Goal: Navigation & Orientation: Find specific page/section

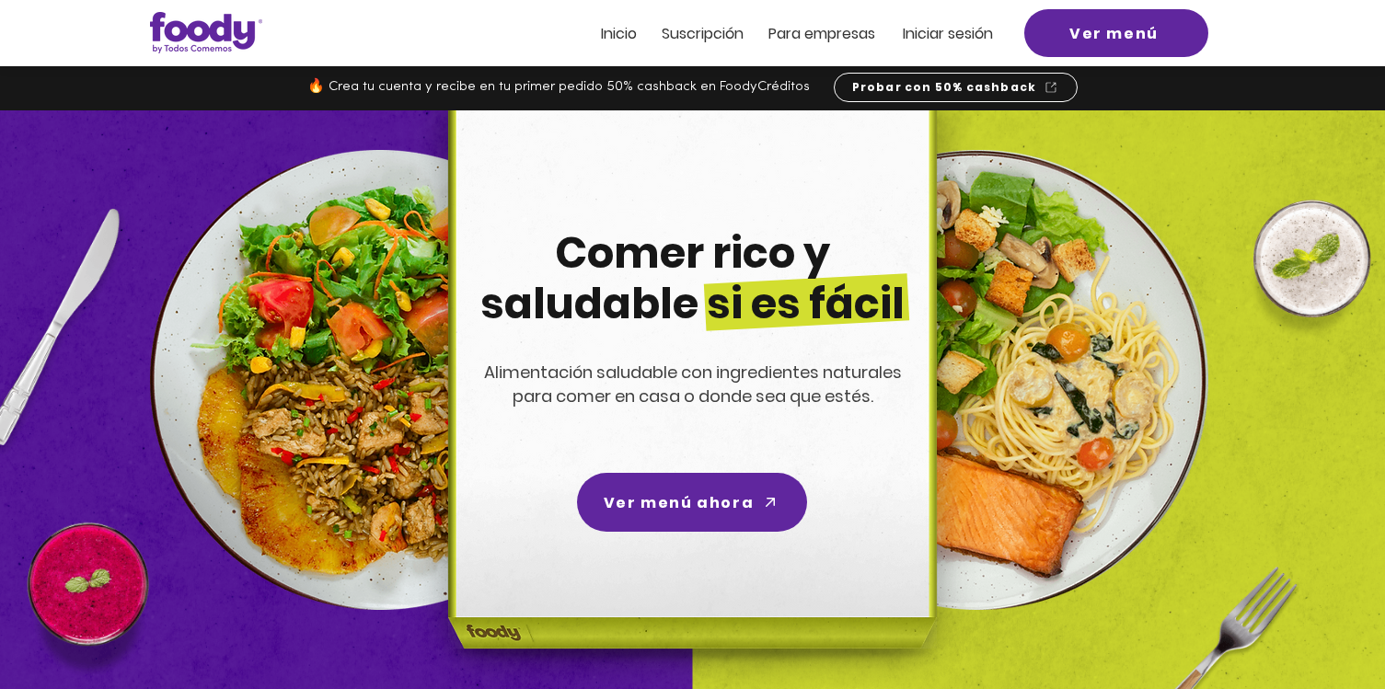
click at [698, 20] on div at bounding box center [692, 33] width 1385 height 66
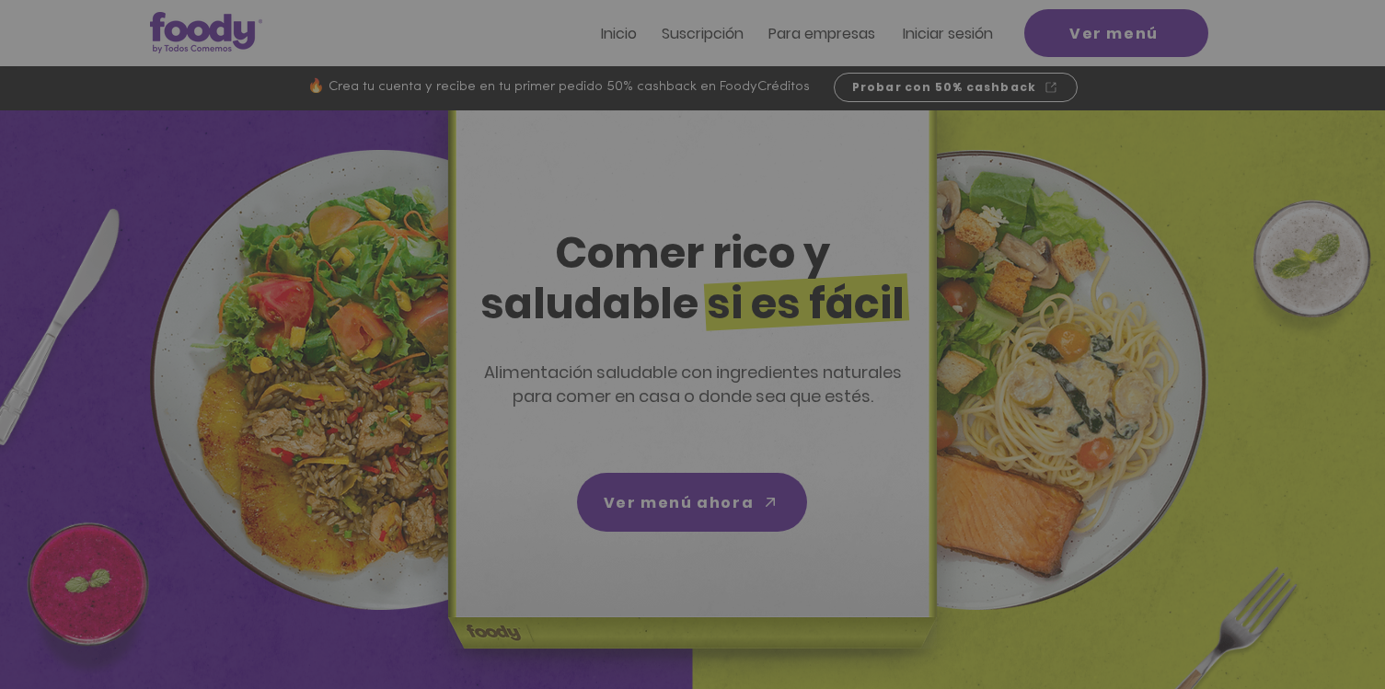
click at [700, 29] on div "Nuevos suscriptores 50% off" at bounding box center [692, 344] width 1385 height 689
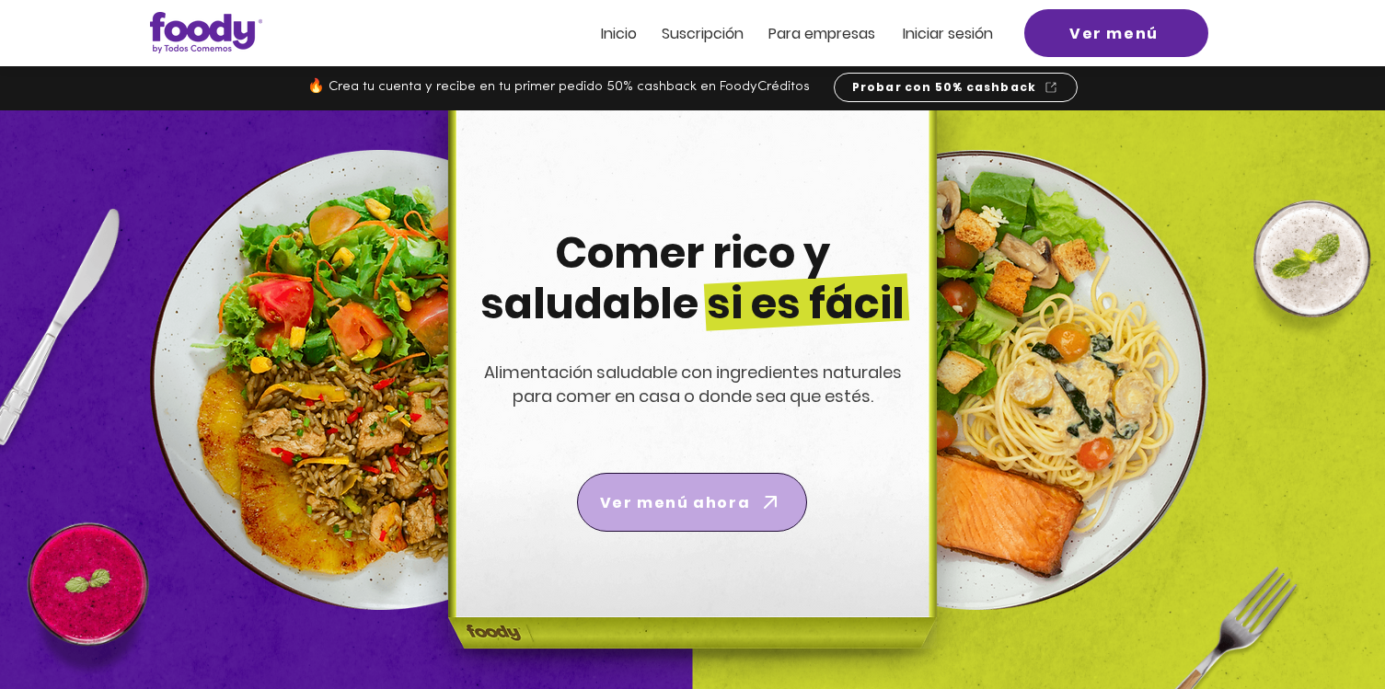
click at [714, 483] on span "Ver menú ahora" at bounding box center [691, 503] width 223 height 52
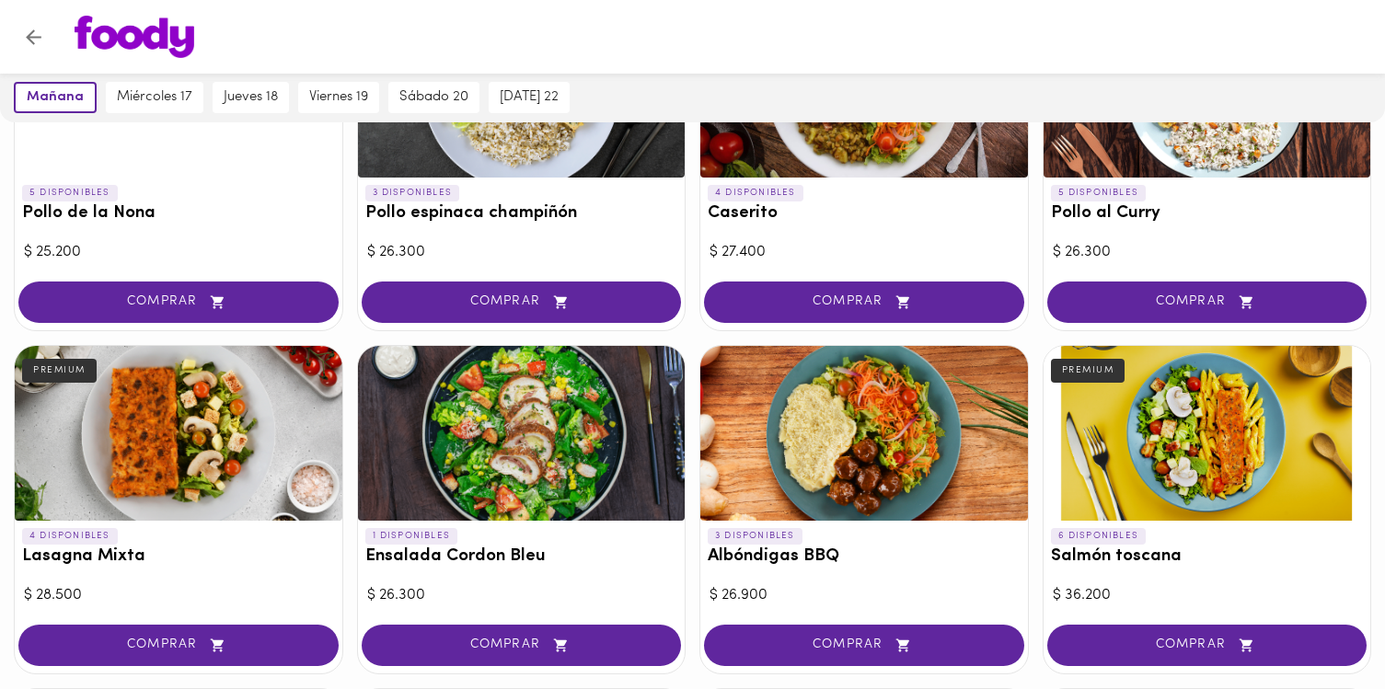
scroll to position [1460, 0]
